Goal: Check status: Check status

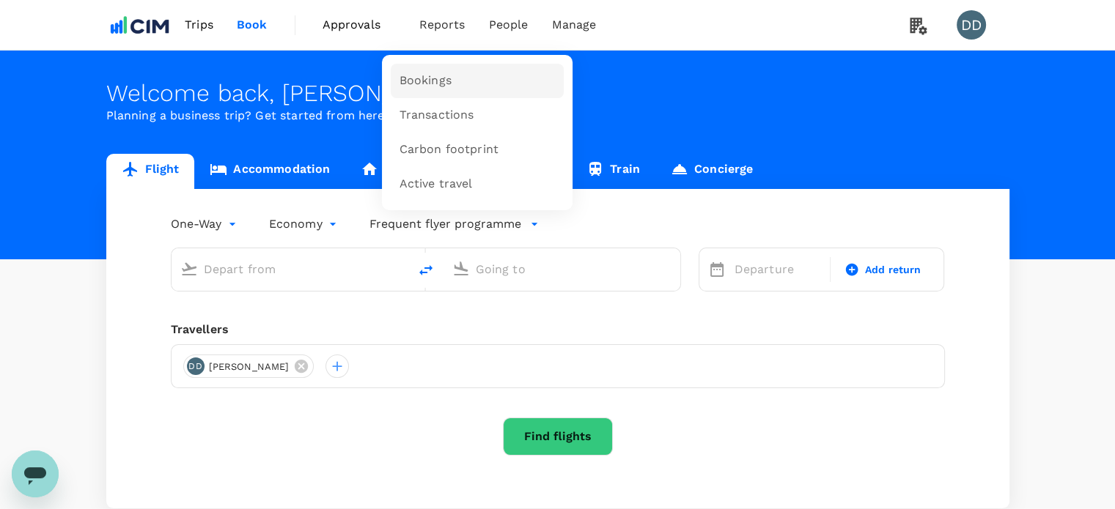
click at [442, 81] on span "Bookings" at bounding box center [426, 81] width 52 height 17
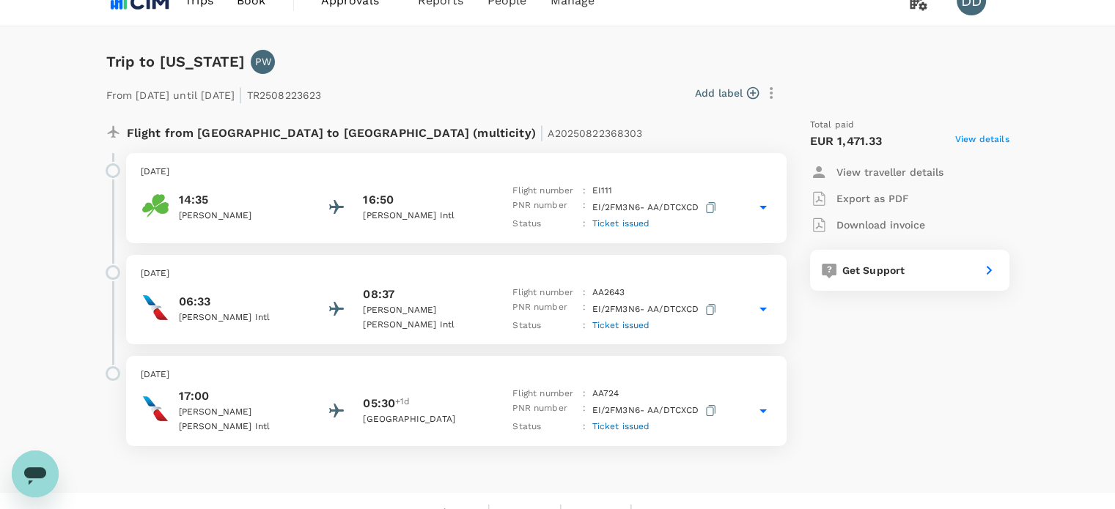
scroll to position [46, 0]
